Goal: Task Accomplishment & Management: Manage account settings

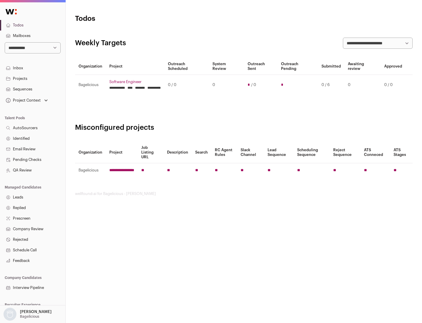
click at [33, 78] on link "Projects" at bounding box center [32, 78] width 65 height 11
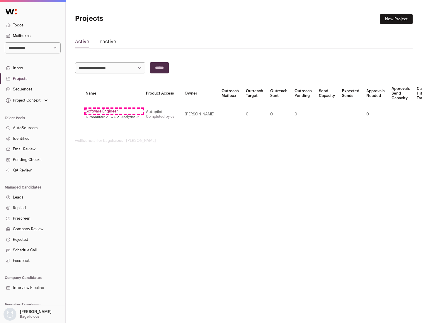
click at [114, 111] on link "Software Engineer" at bounding box center [112, 111] width 53 height 5
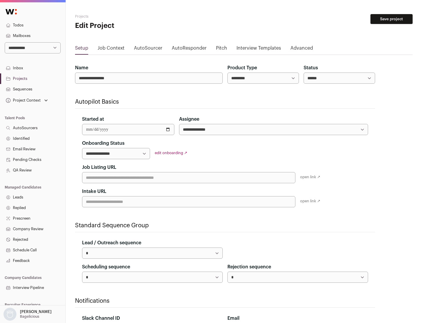
click at [392, 19] on button "Save project" at bounding box center [392, 19] width 42 height 10
